Goal: Find contact information: Find contact information

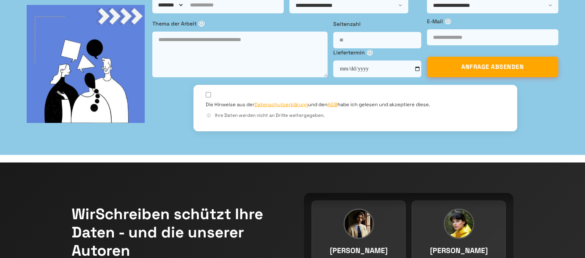
scroll to position [120, 0]
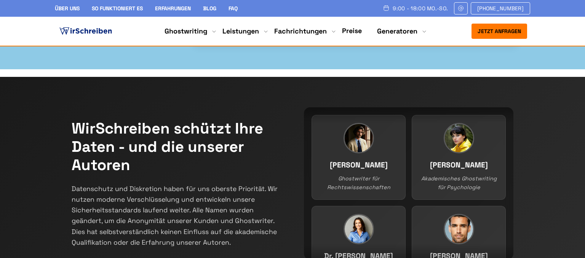
click at [152, 32] on div "Jetzt anfragen 9:00 - 18:00 Mo.-So. +41415126005 Über uns Blog" at bounding box center [292, 31] width 487 height 15
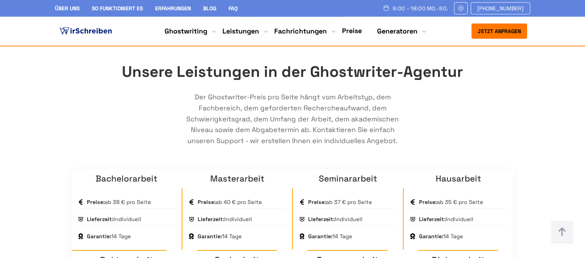
scroll to position [482, 0]
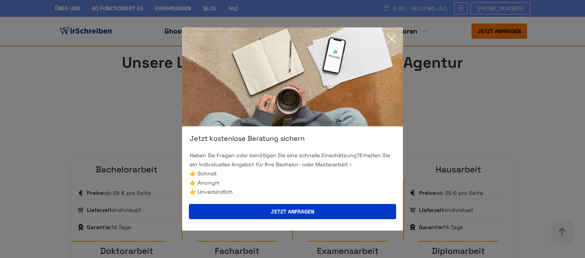
click at [509, 73] on div "Jetzt kostenlose Beratung sichern Haben Sie Fragen oder benötigen Sie eine schn…" at bounding box center [292, 129] width 585 height 258
click at [467, 9] on div "Jetzt kostenlose Beratung sichern Haben Sie Fragen oder benötigen Sie eine schn…" at bounding box center [292, 129] width 585 height 258
click at [494, 10] on div "Jetzt kostenlose Beratung sichern Haben Sie Fragen oder benötigen Sie eine schn…" at bounding box center [292, 129] width 585 height 258
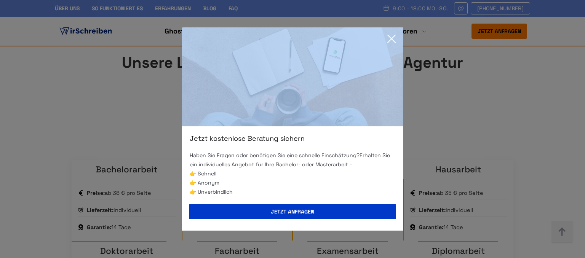
click at [494, 10] on div "Jetzt kostenlose Beratung sichern Haben Sie Fragen oder benötigen Sie eine schn…" at bounding box center [292, 129] width 585 height 258
click at [391, 39] on icon at bounding box center [392, 39] width 8 height 8
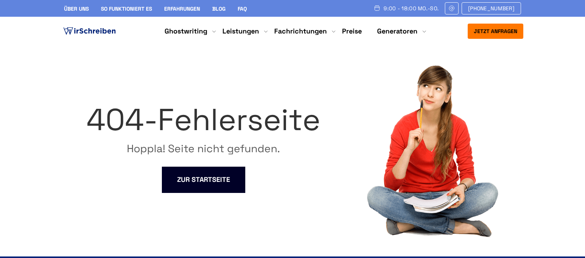
click at [455, 7] on img at bounding box center [451, 8] width 7 height 6
